Goal: Task Accomplishment & Management: Use online tool/utility

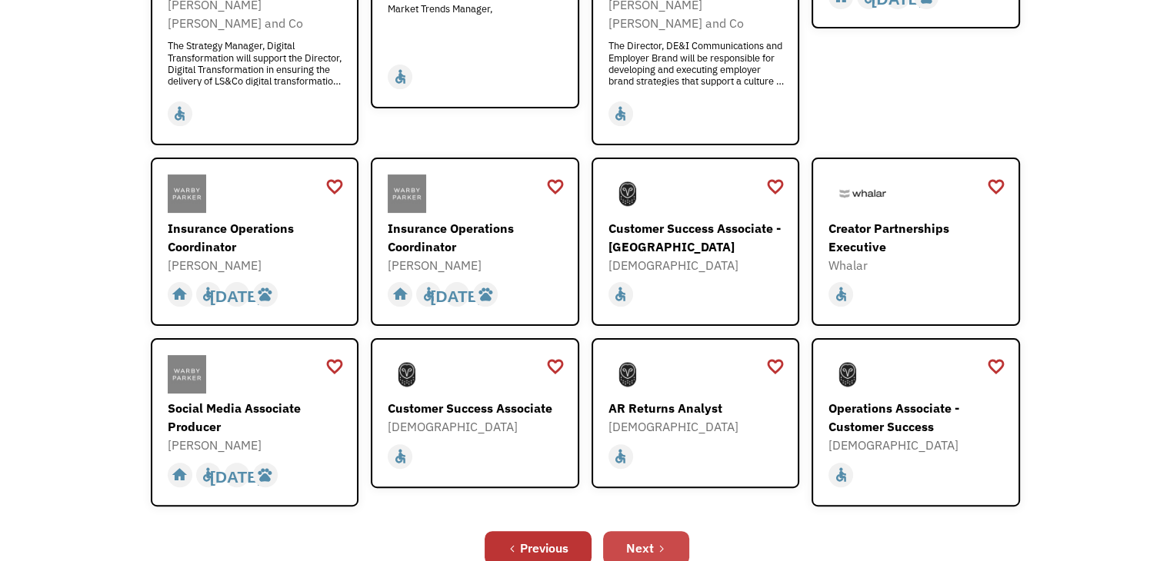
click at [671, 531] on link "Next" at bounding box center [646, 548] width 86 height 34
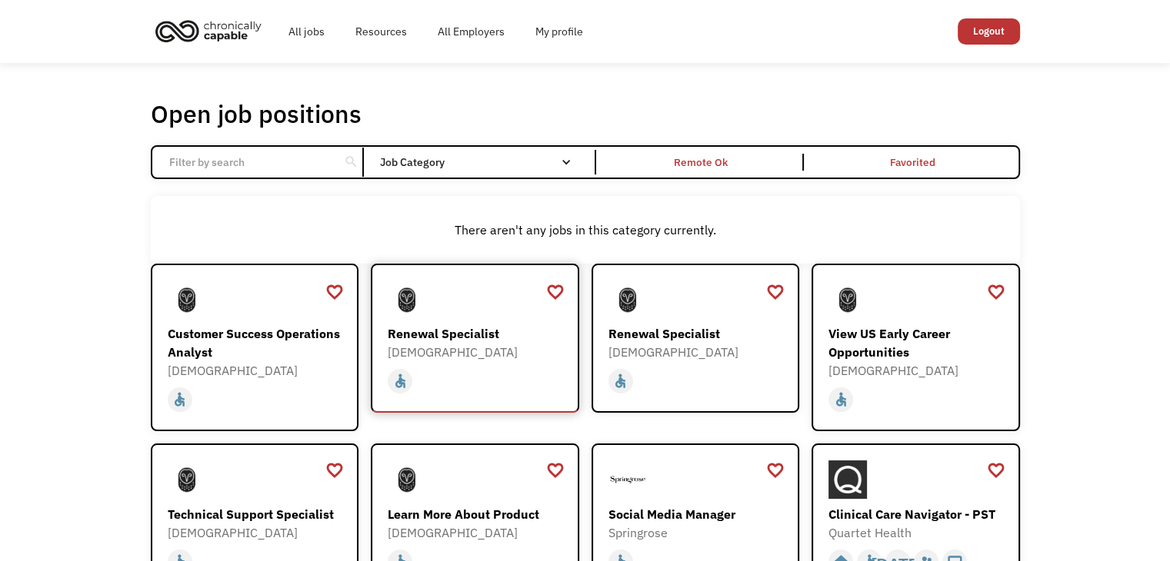
click at [461, 325] on div "Renewal Specialist" at bounding box center [477, 334] width 178 height 18
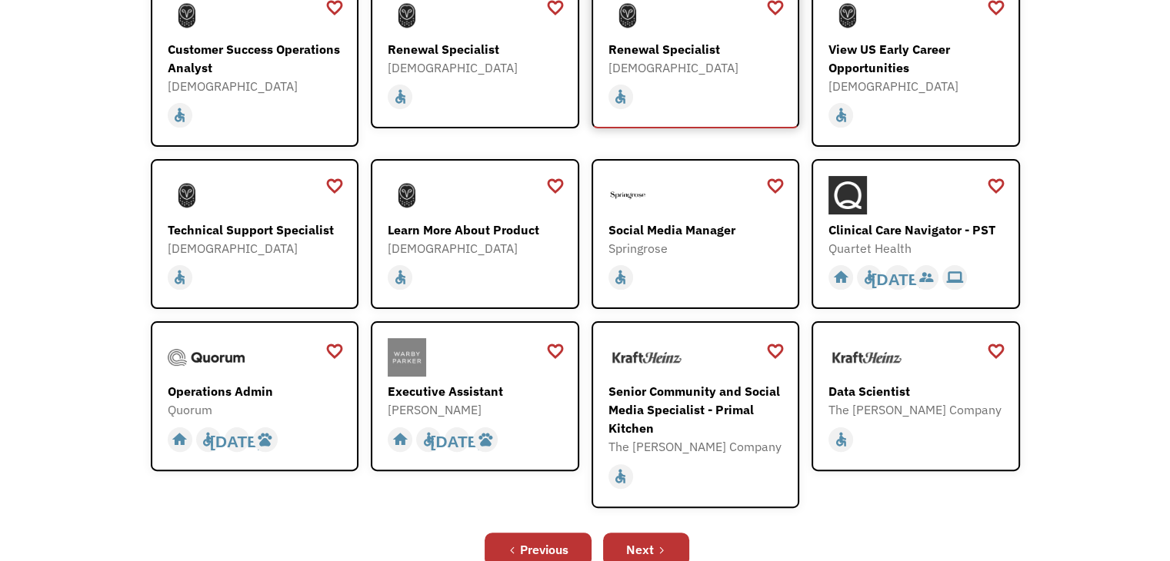
scroll to position [308, 0]
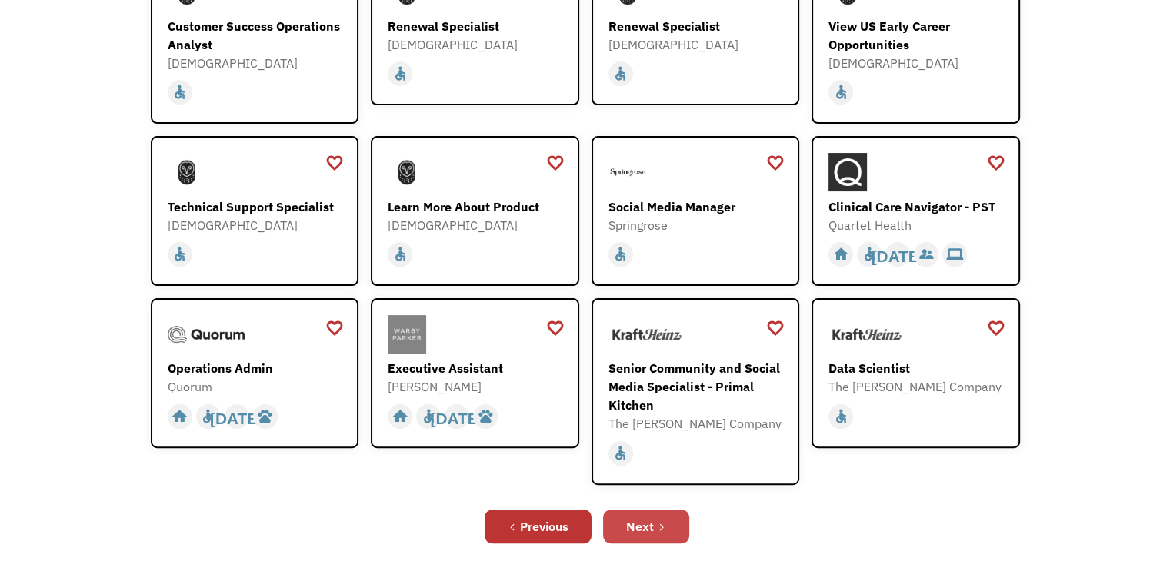
click at [674, 510] on link "Next" at bounding box center [646, 527] width 86 height 34
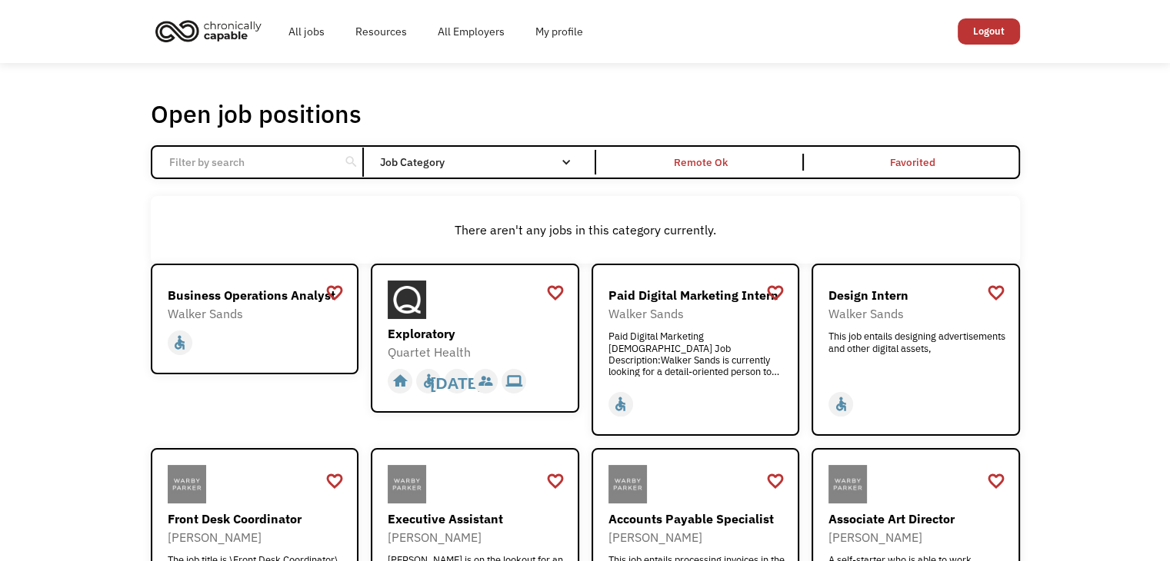
click at [591, 168] on div "Filter by category Administration Communications & Public Relations Customer Se…" at bounding box center [483, 162] width 224 height 25
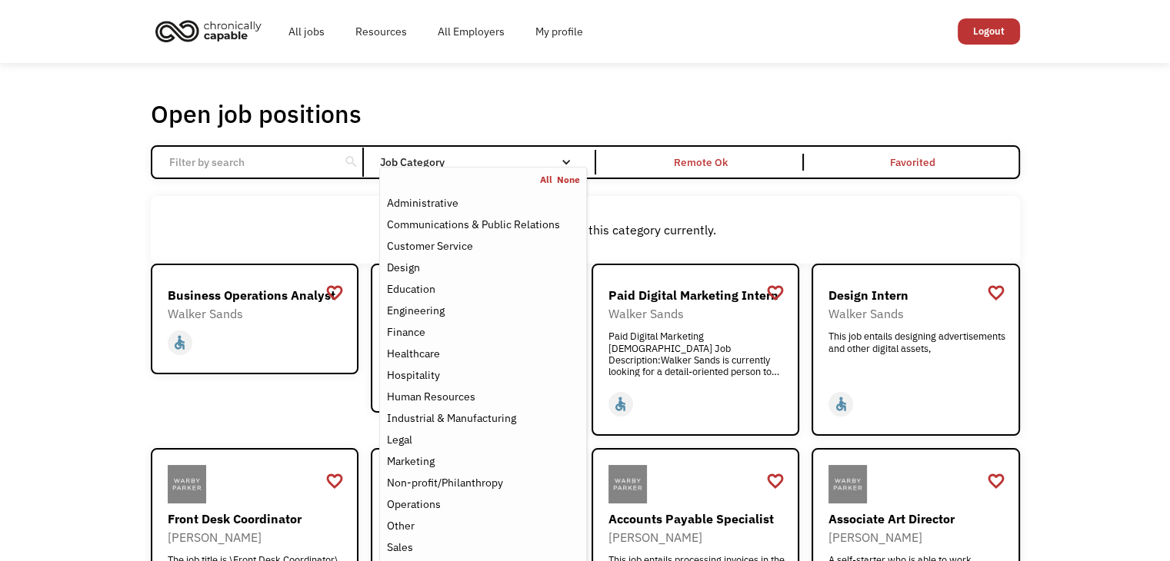
click at [579, 165] on div "Job Category" at bounding box center [482, 162] width 207 height 11
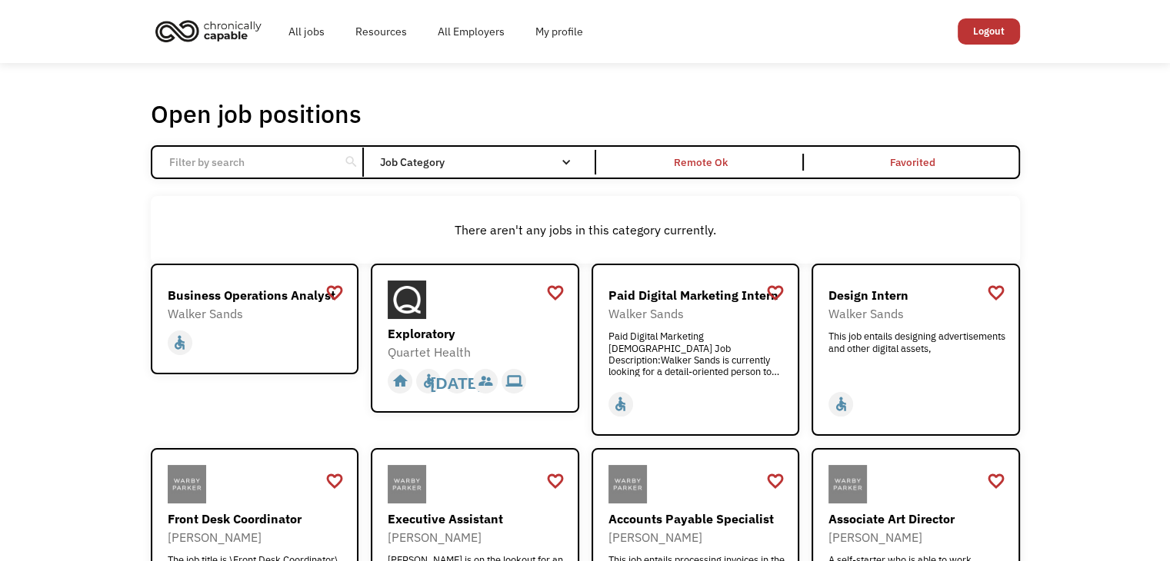
click at [579, 165] on div "Job Category" at bounding box center [482, 162] width 207 height 11
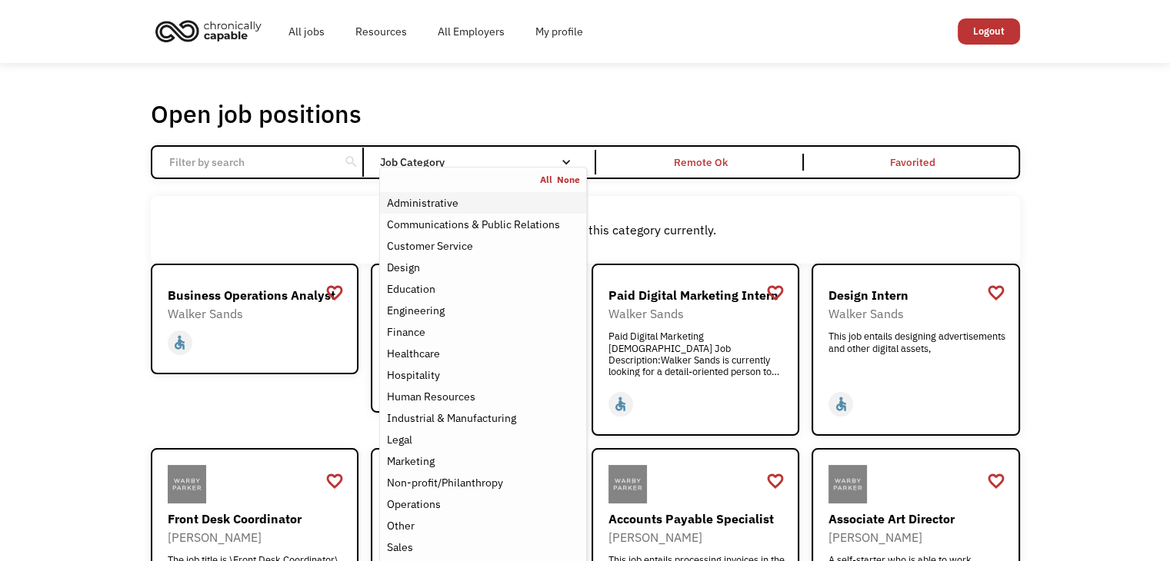
click at [457, 204] on div "Administrative" at bounding box center [482, 203] width 193 height 18
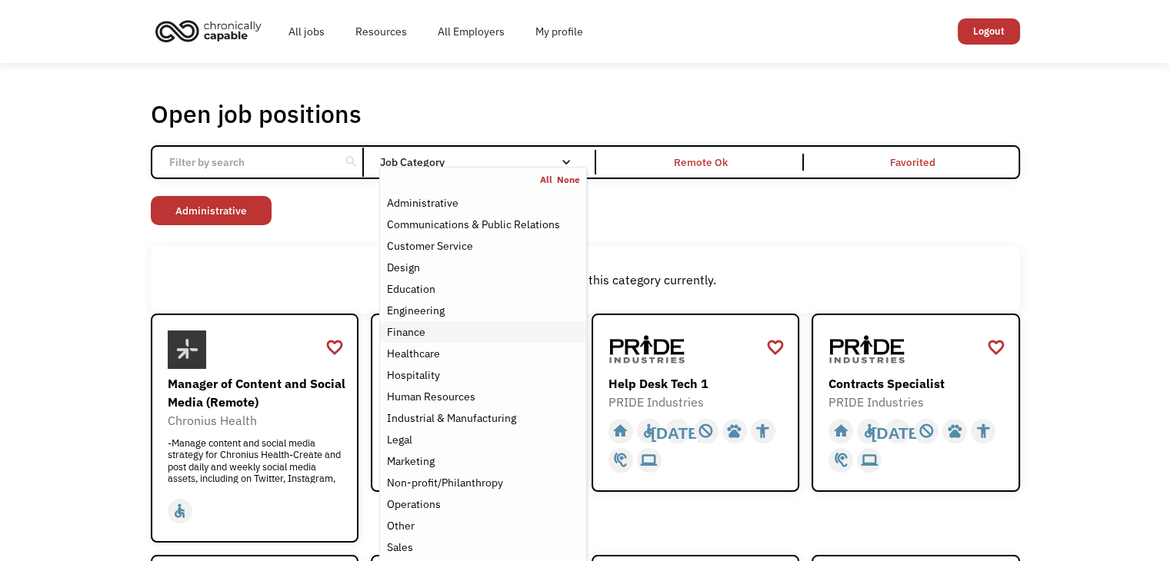
click at [454, 331] on div "Finance" at bounding box center [482, 332] width 193 height 18
click at [444, 396] on div "Human Resources" at bounding box center [430, 397] width 88 height 18
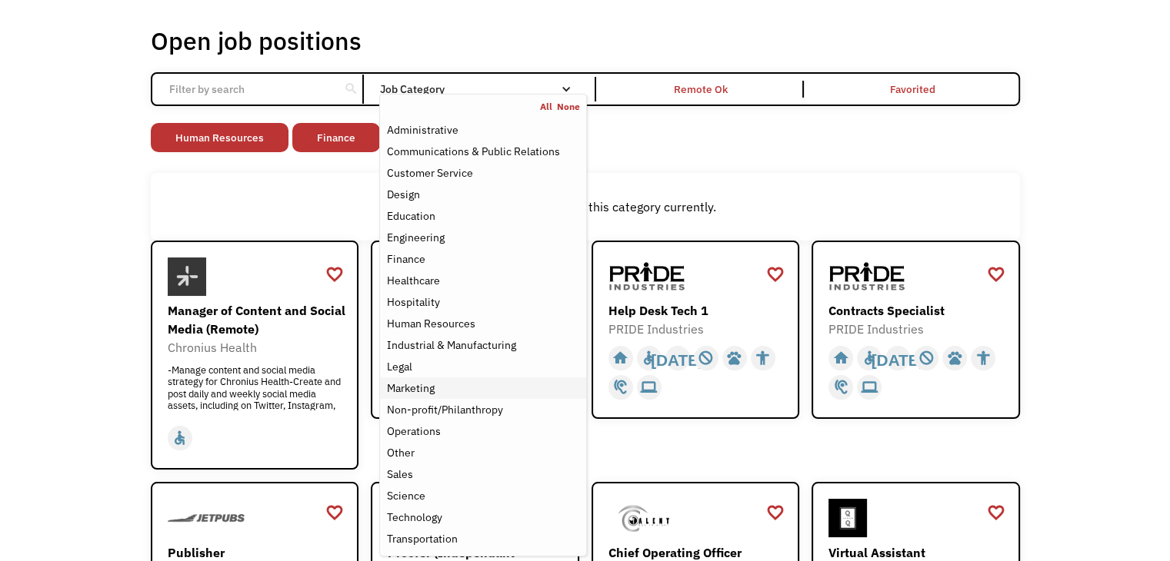
scroll to position [77, 0]
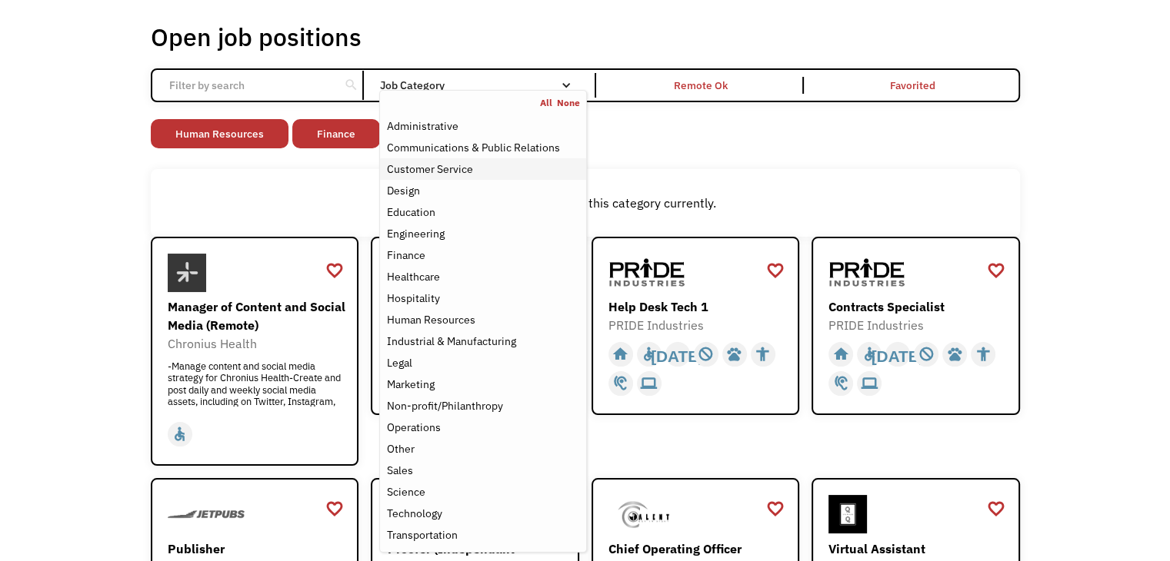
click at [474, 176] on div "Customer Service" at bounding box center [482, 169] width 193 height 18
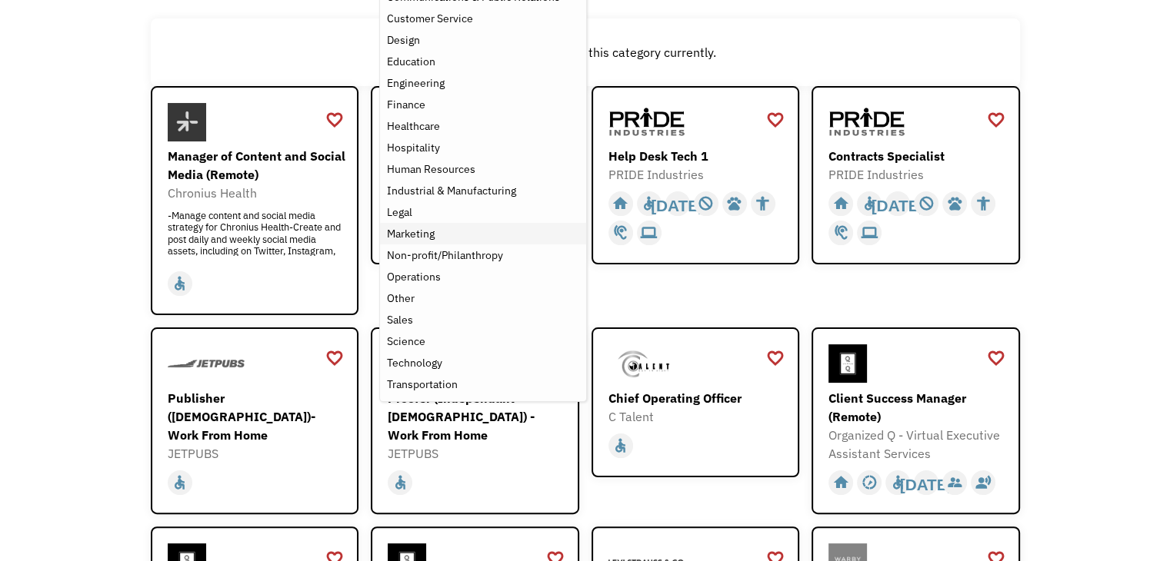
scroll to position [231, 0]
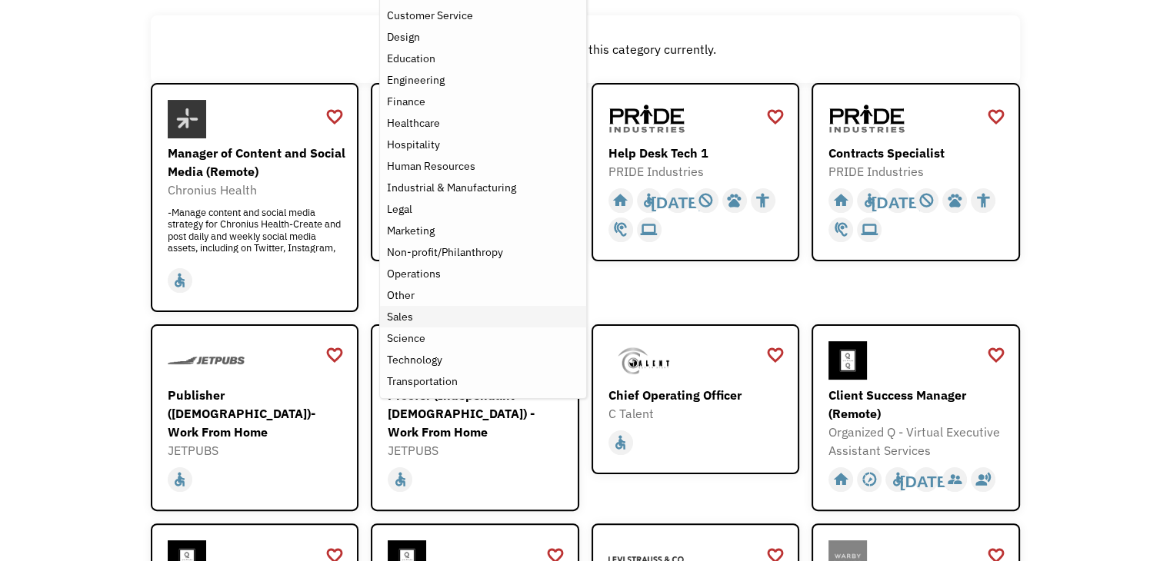
click at [444, 310] on div "Sales" at bounding box center [482, 317] width 193 height 18
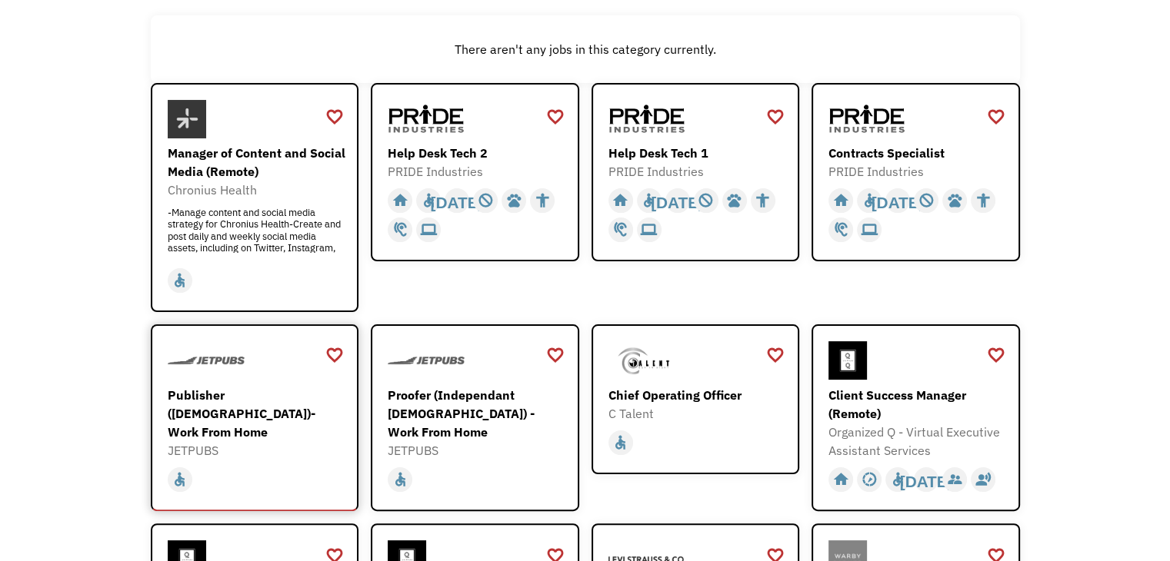
click at [271, 415] on div "Publisher (Independent Contractor)- Work From Home" at bounding box center [257, 413] width 178 height 55
click at [489, 410] on div "Proofer (Independant Contractor) - Work From Home" at bounding box center [477, 413] width 178 height 55
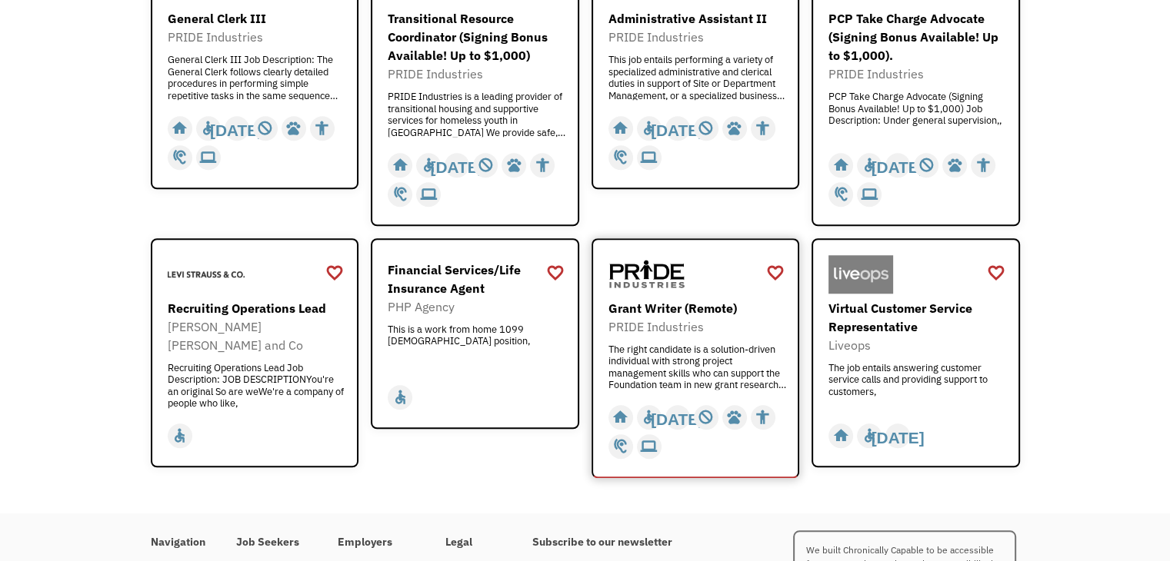
scroll to position [1307, 0]
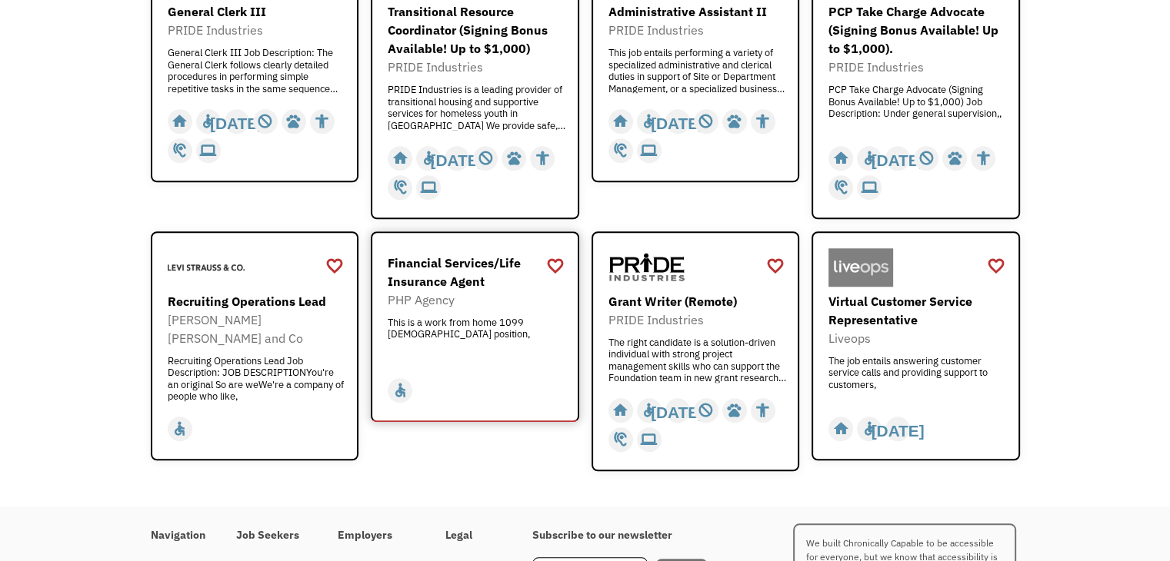
click at [470, 326] on div "This is a work from home 1099 contract position," at bounding box center [477, 340] width 178 height 46
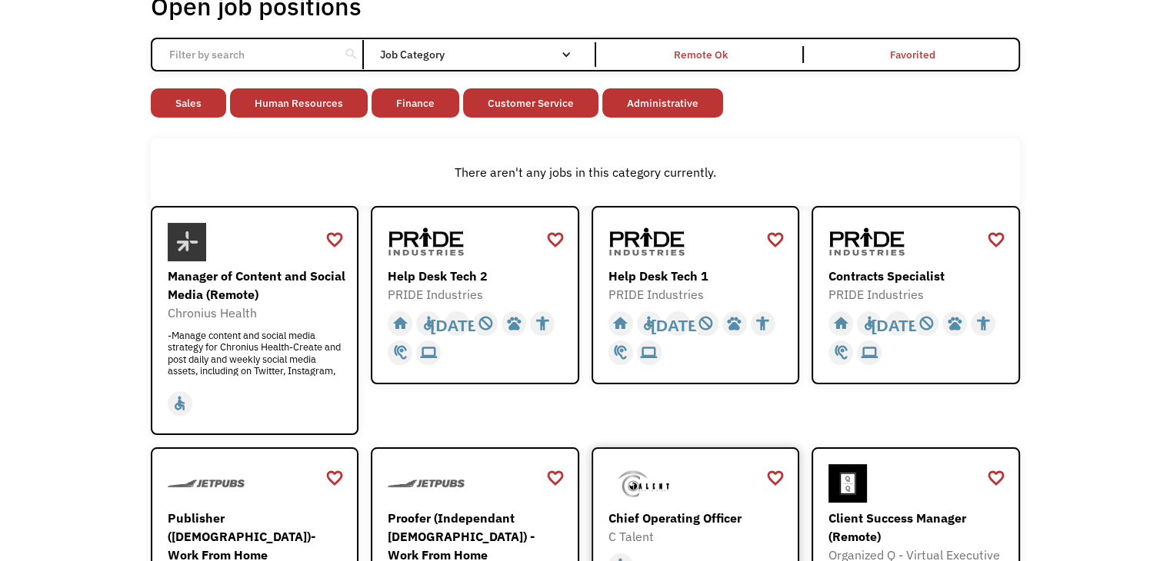
scroll to position [0, 0]
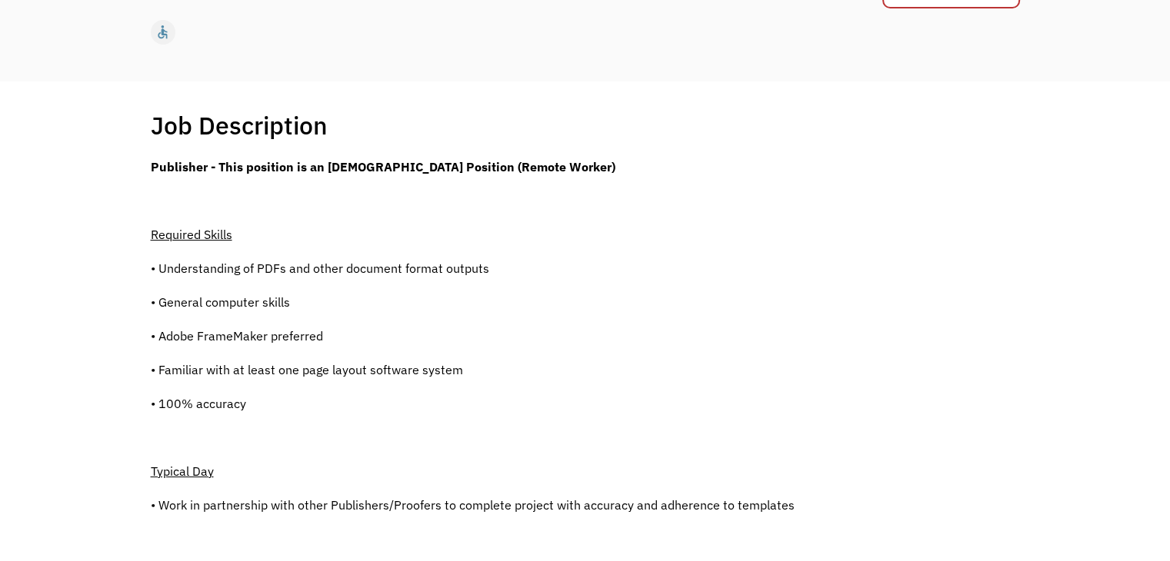
scroll to position [231, 0]
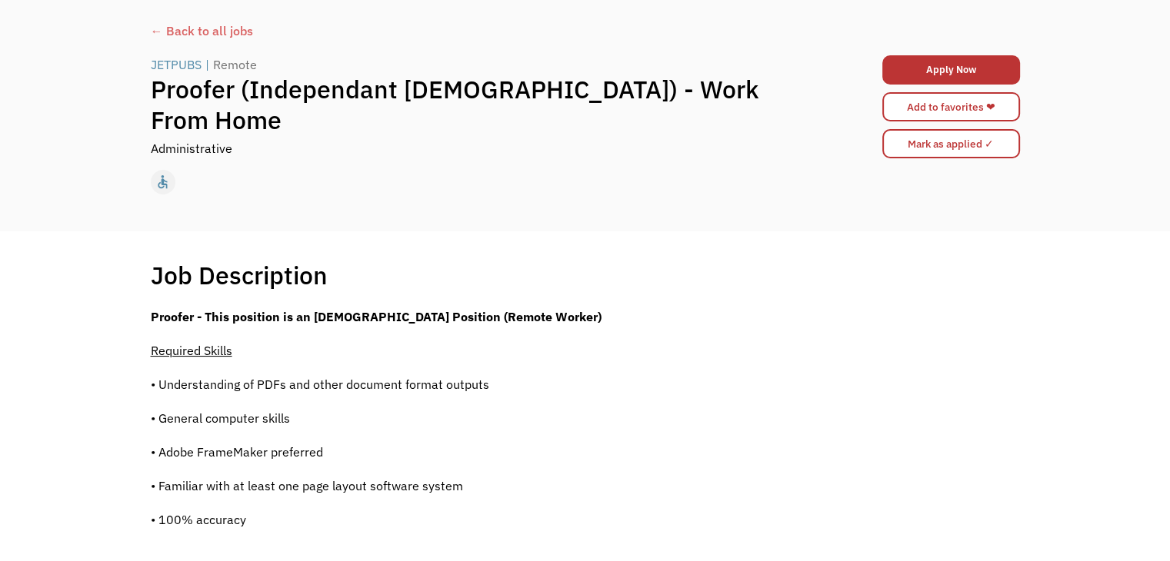
scroll to position [231, 0]
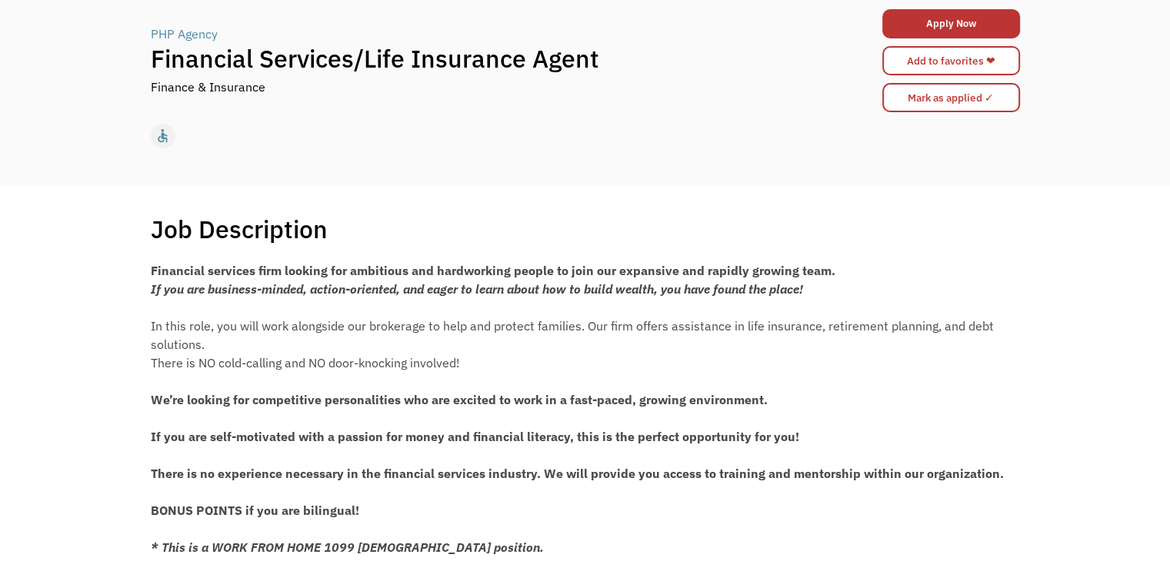
scroll to position [77, 0]
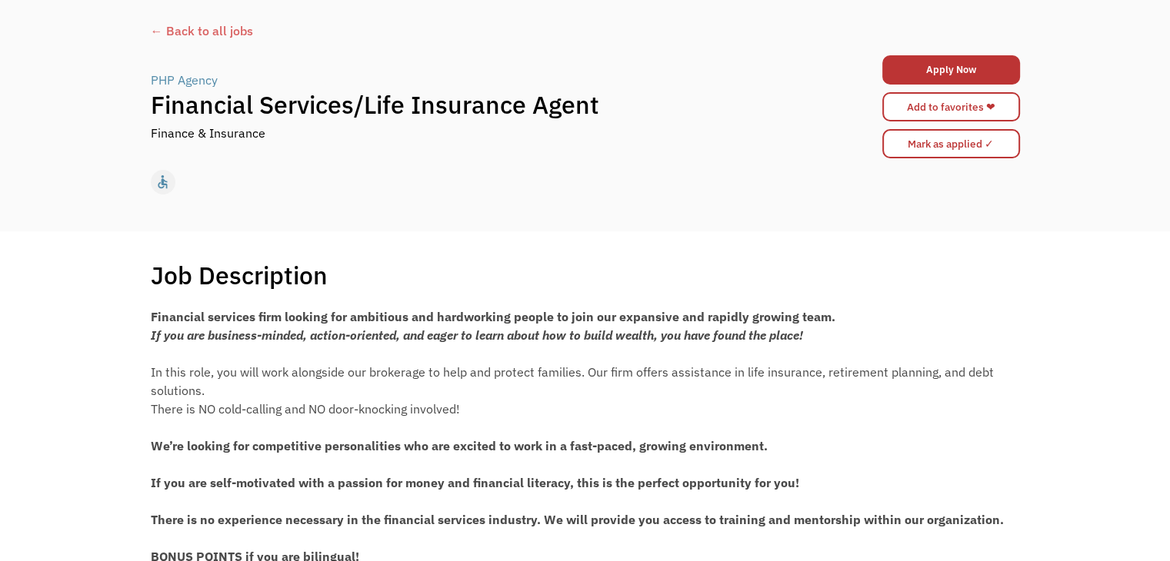
click at [190, 80] on div "PHP Agency" at bounding box center [184, 80] width 67 height 18
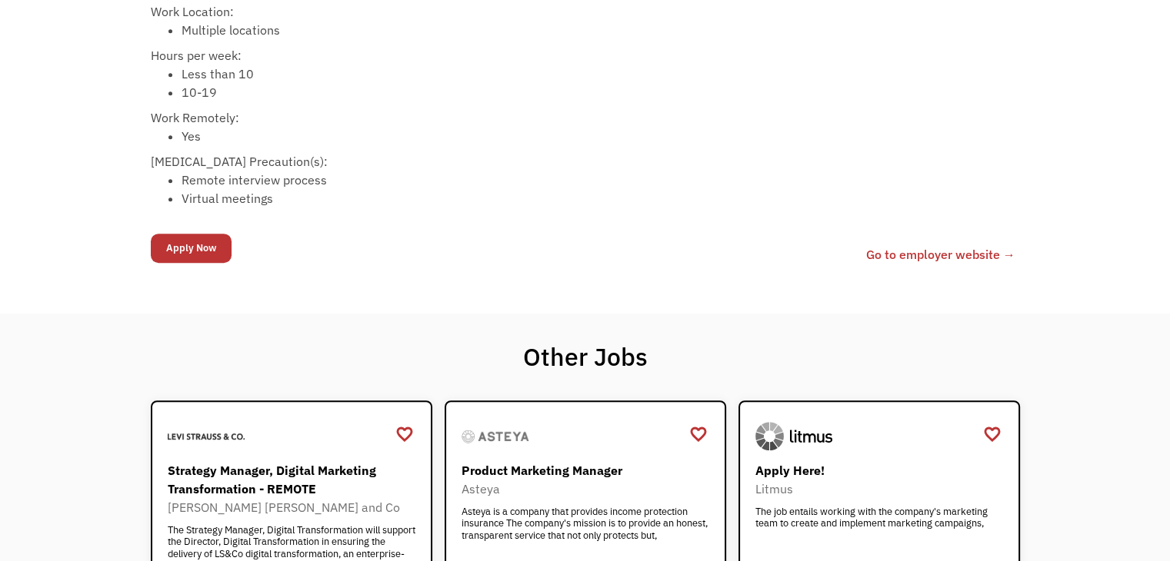
scroll to position [827, 0]
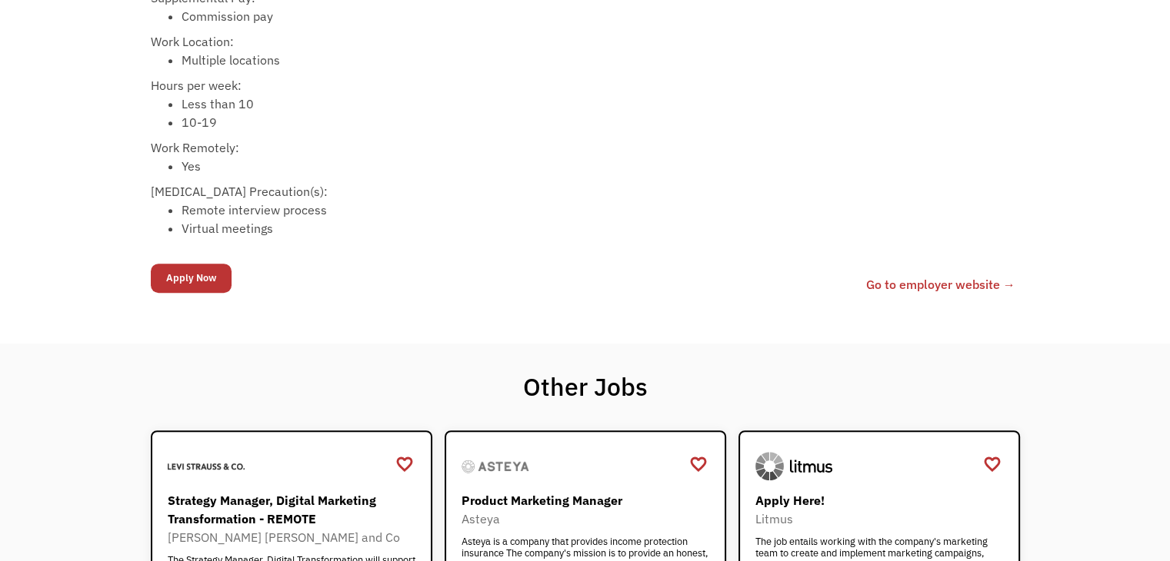
click at [975, 276] on link "Go to employer website →" at bounding box center [940, 284] width 149 height 18
